Goal: Navigation & Orientation: Go to known website

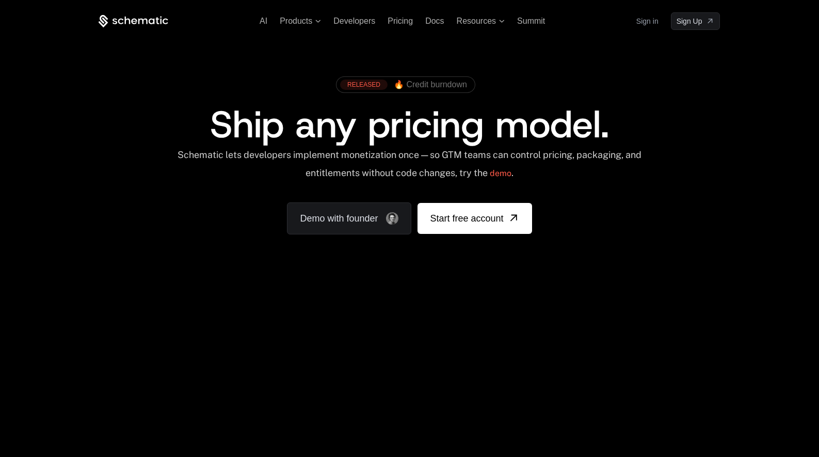
click at [89, 197] on div "RELEASED 🔥 Credit burndown Ship any pricing model. Schematic lets developers im…" at bounding box center [409, 153] width 671 height 246
